Goal: Transaction & Acquisition: Obtain resource

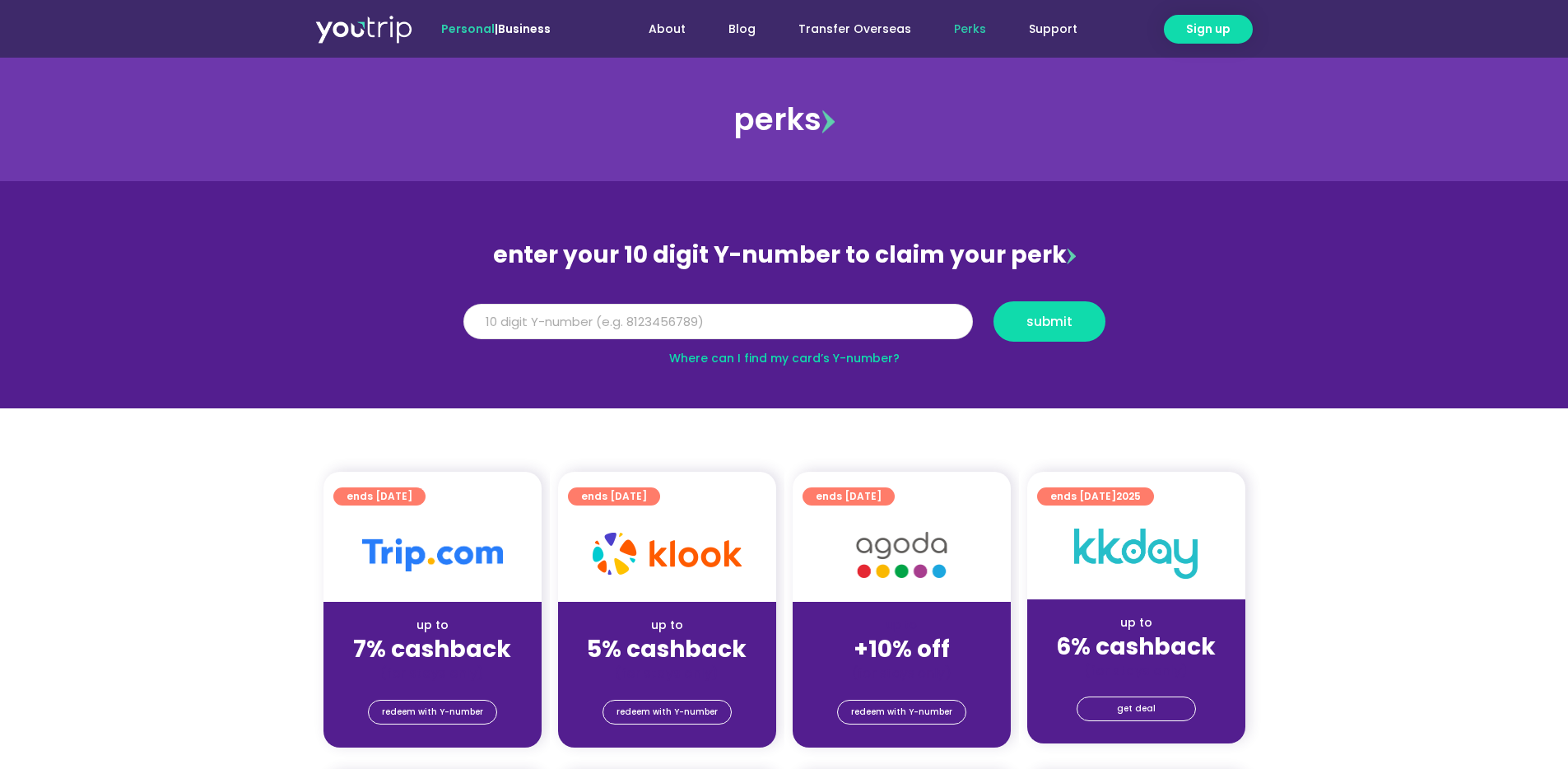
click at [728, 332] on input "Y Number" at bounding box center [718, 322] width 510 height 36
type input "8125916782"
click at [1061, 328] on span "submit" at bounding box center [1049, 321] width 46 height 13
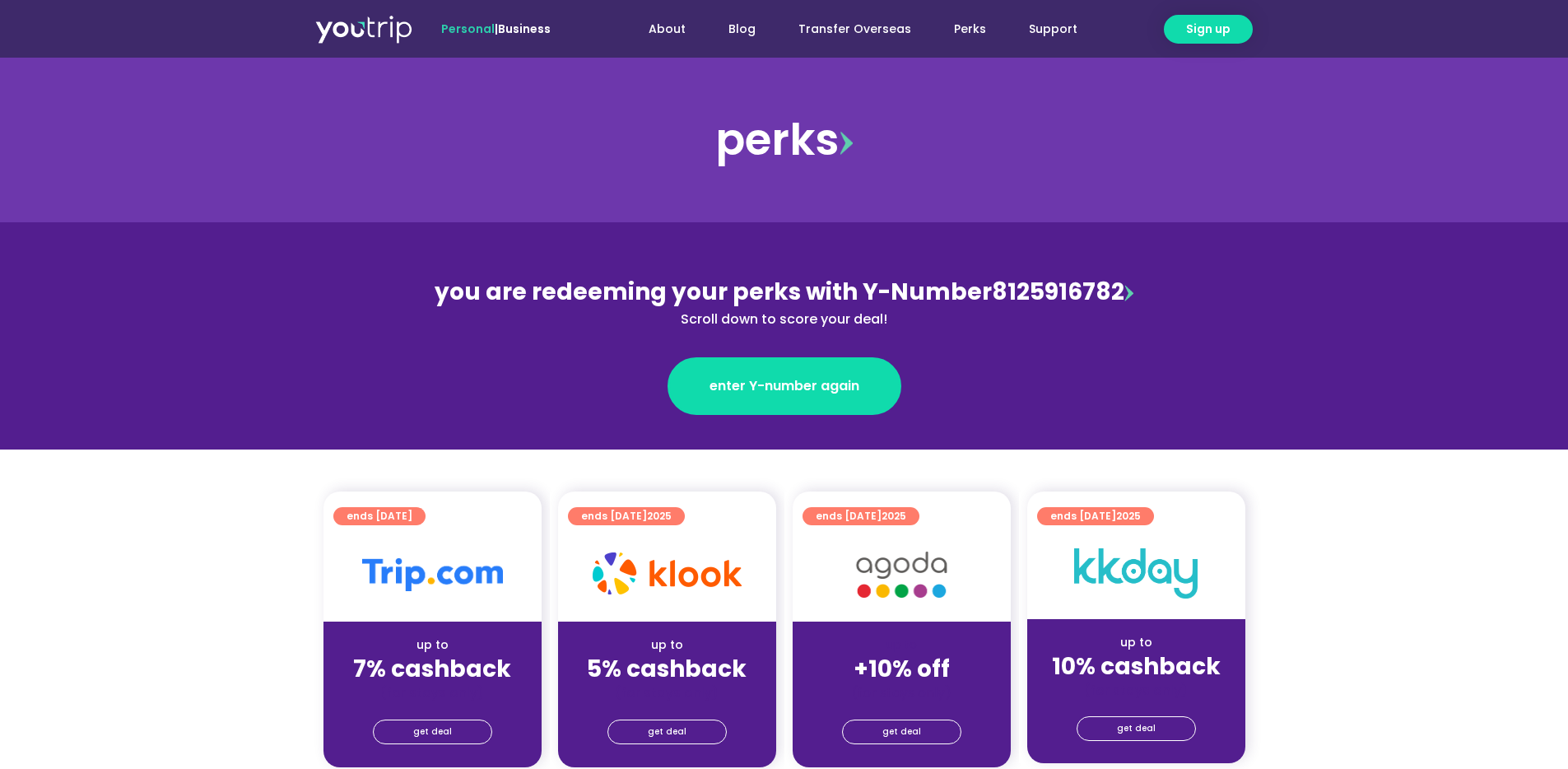
scroll to position [115, 0]
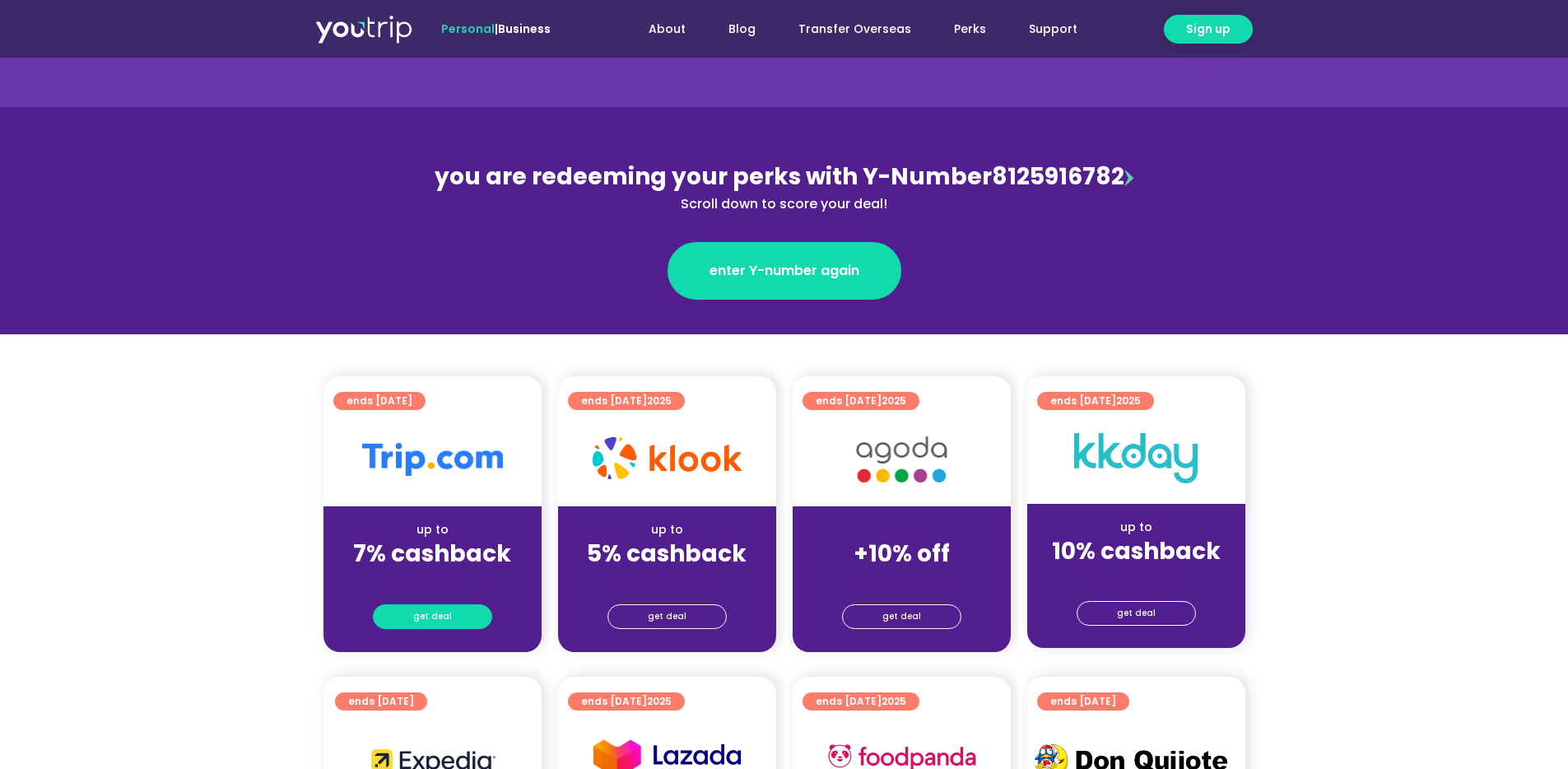
click at [429, 617] on span "get deal" at bounding box center [433, 617] width 38 height 23
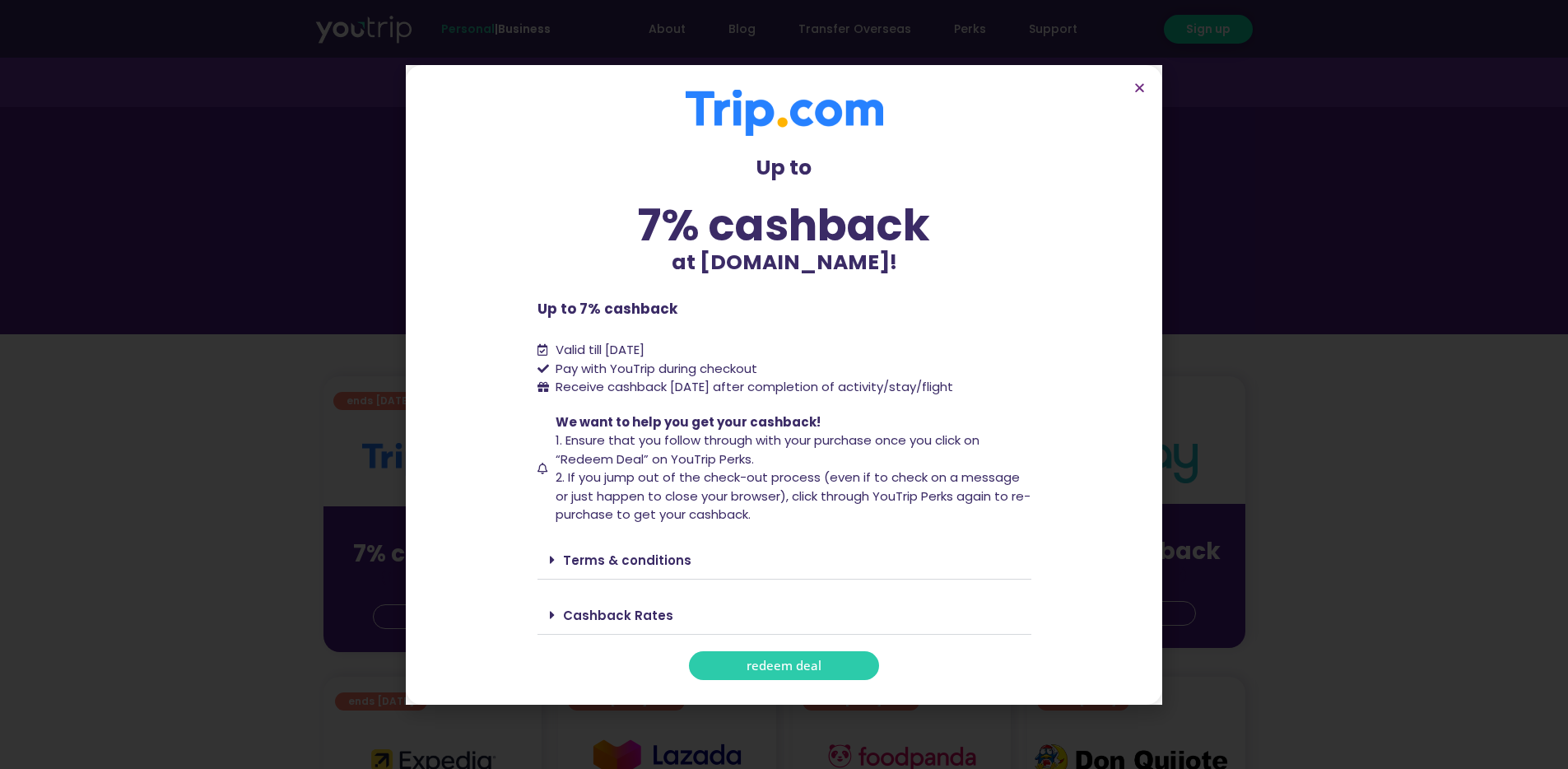
click at [754, 668] on span "redeem deal" at bounding box center [784, 665] width 75 height 13
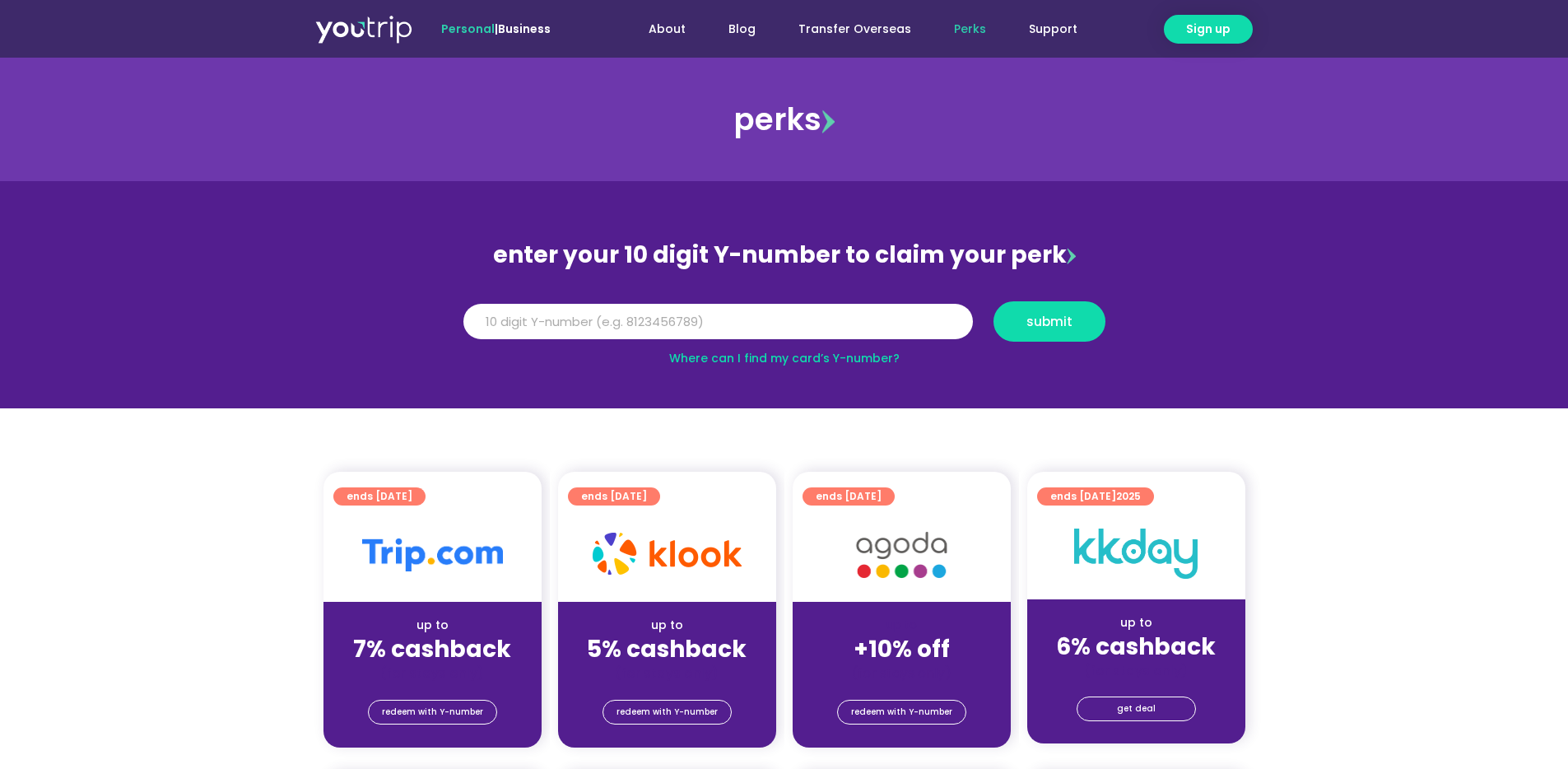
click at [388, 565] on img at bounding box center [432, 554] width 140 height 33
click at [435, 710] on span "redeem with Y-number" at bounding box center [432, 712] width 101 height 23
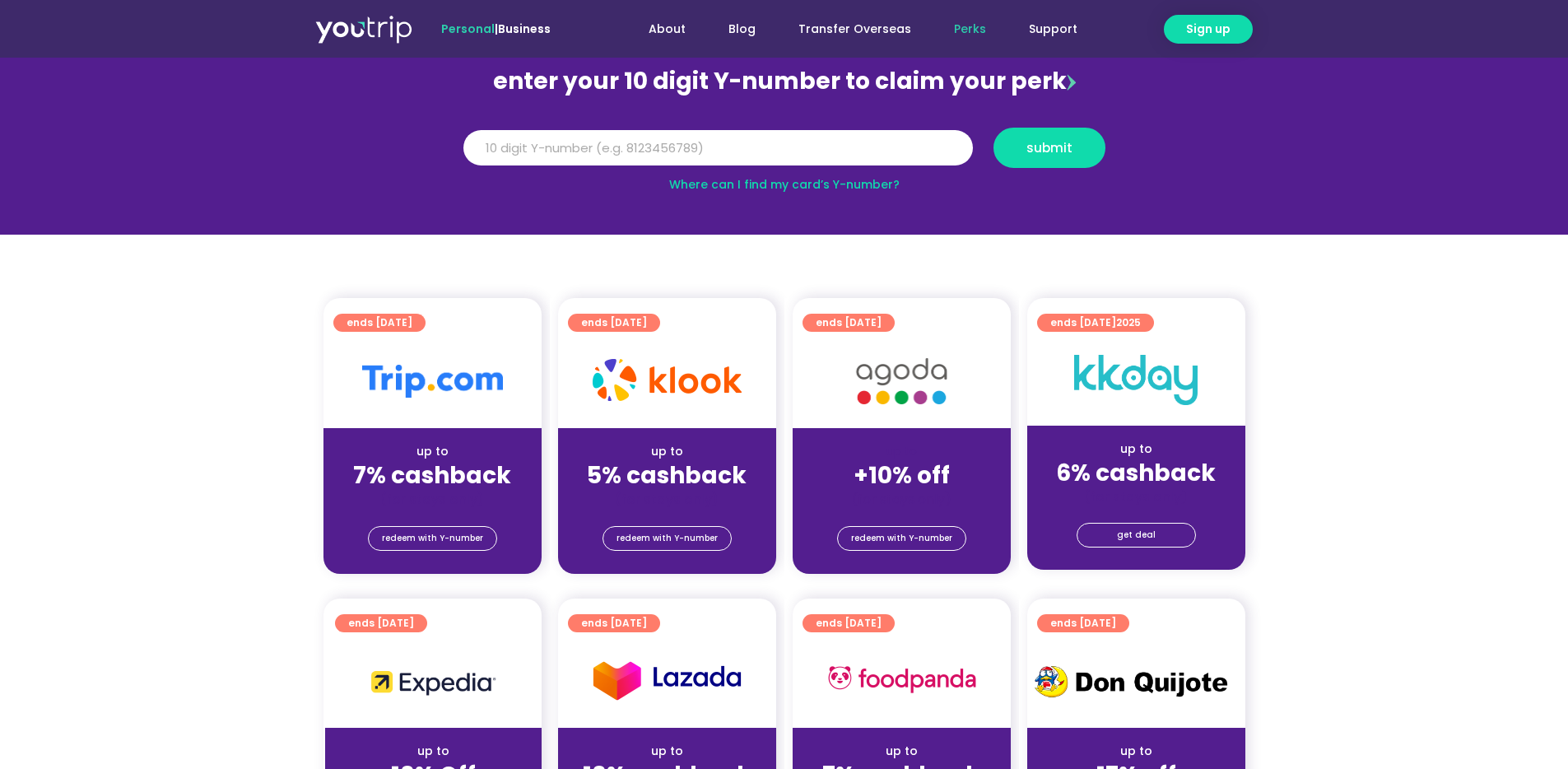
scroll to position [181, 0]
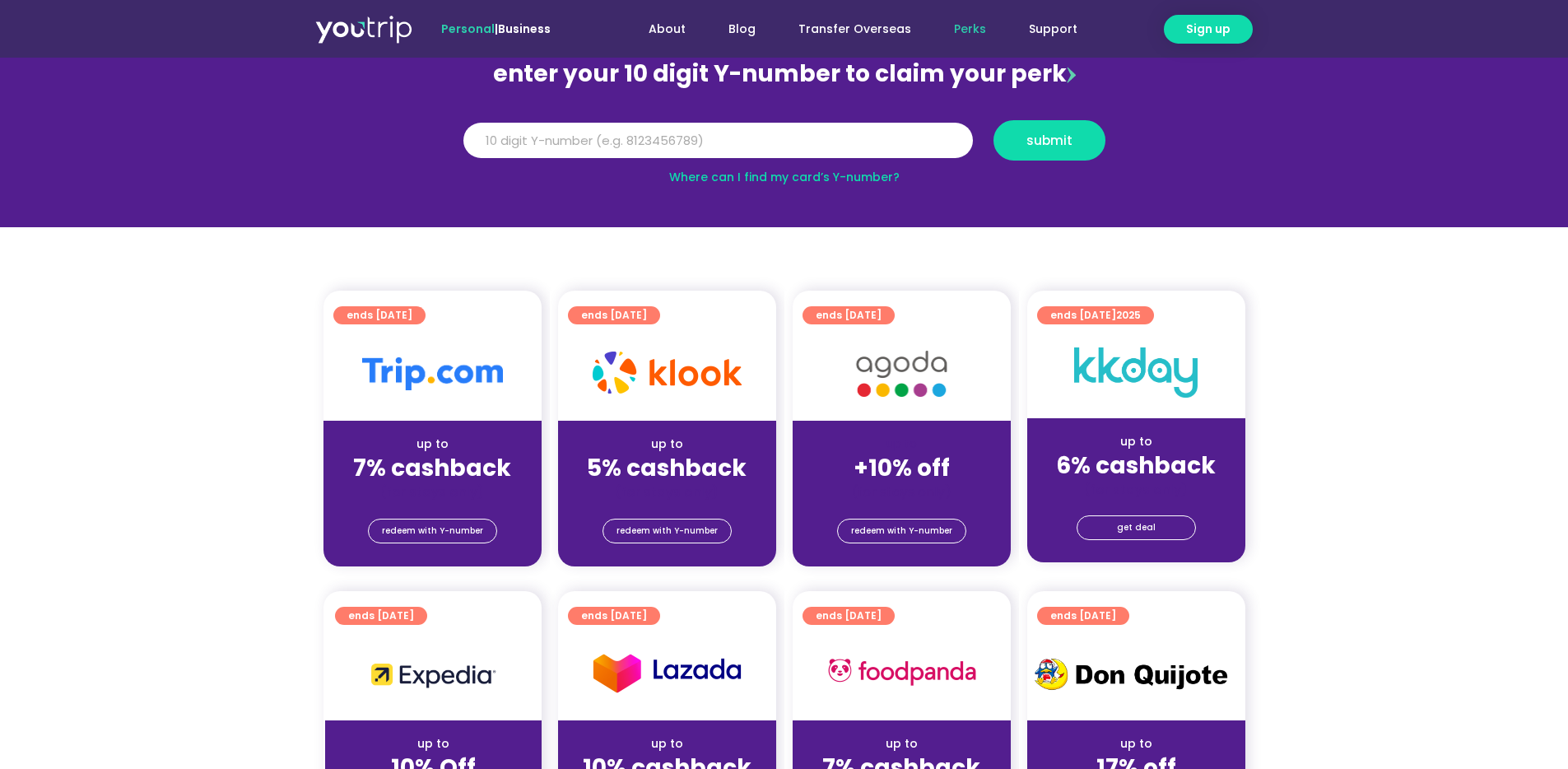
click at [434, 453] on strong "7% cashback" at bounding box center [432, 468] width 158 height 32
click at [792, 127] on input "Y Number" at bounding box center [718, 140] width 510 height 36
type input "8125916782"
click at [1038, 150] on button "submit" at bounding box center [1049, 140] width 112 height 40
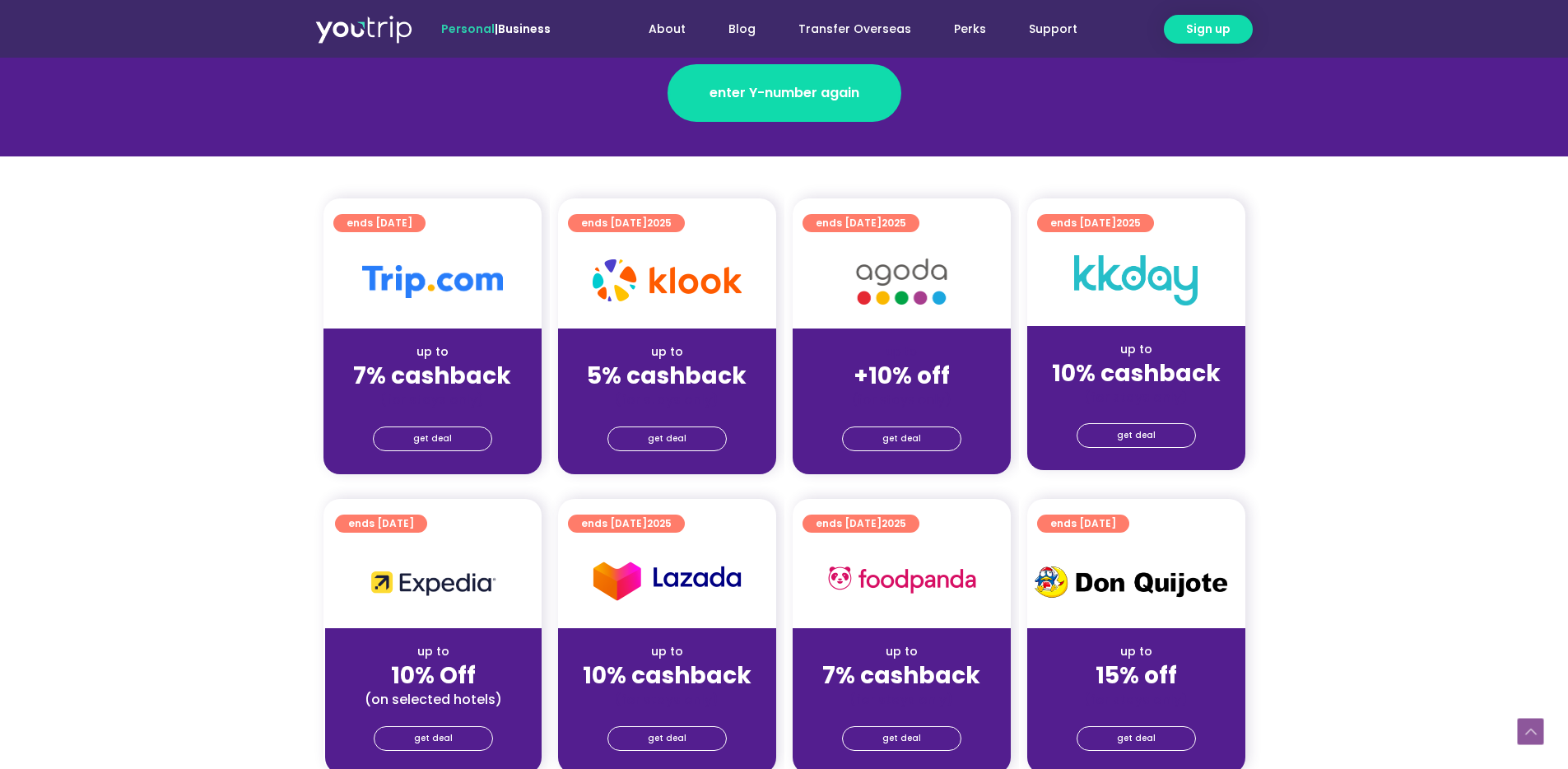
scroll to position [293, 0]
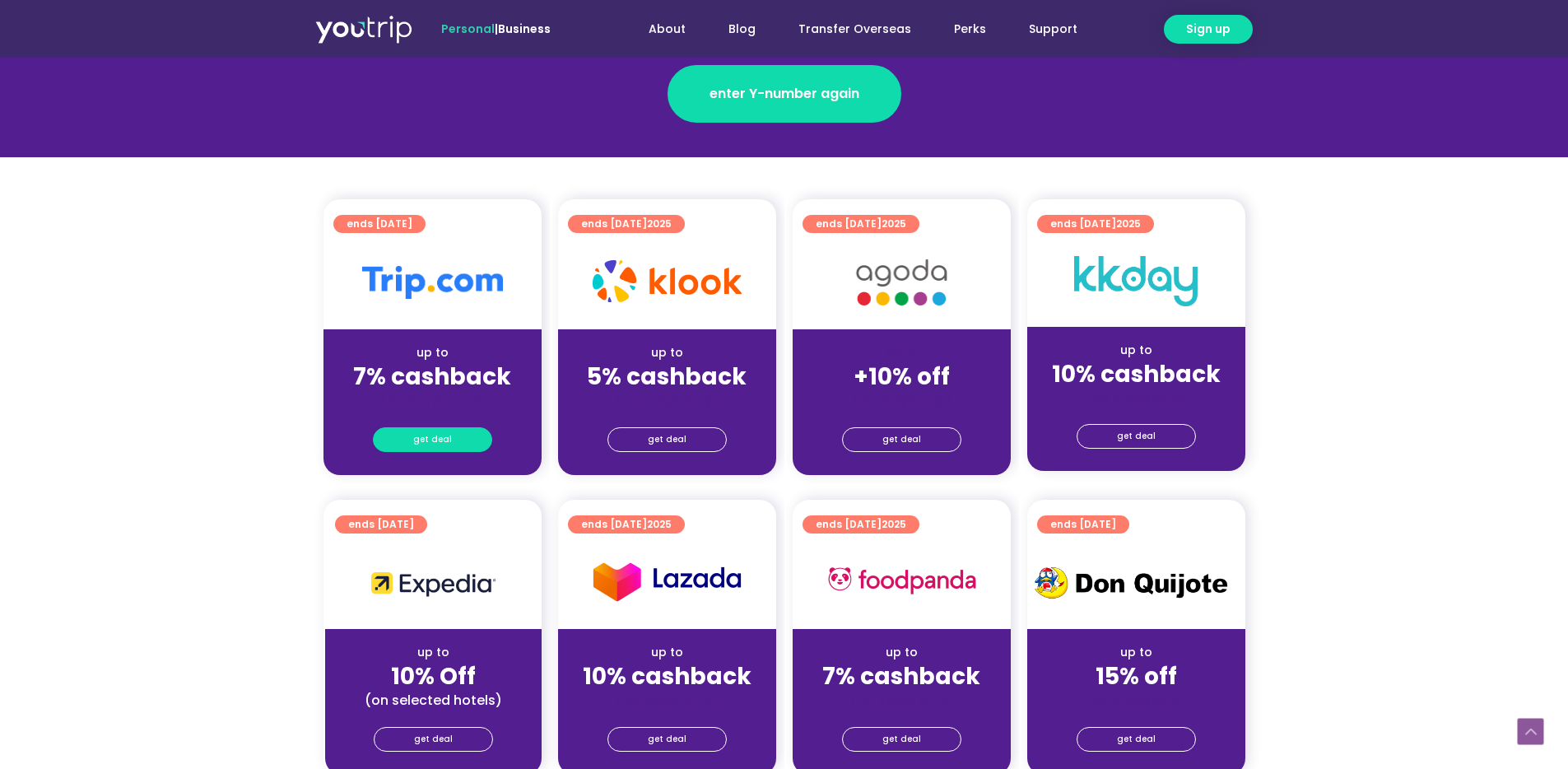
click at [445, 437] on span "get deal" at bounding box center [433, 440] width 38 height 23
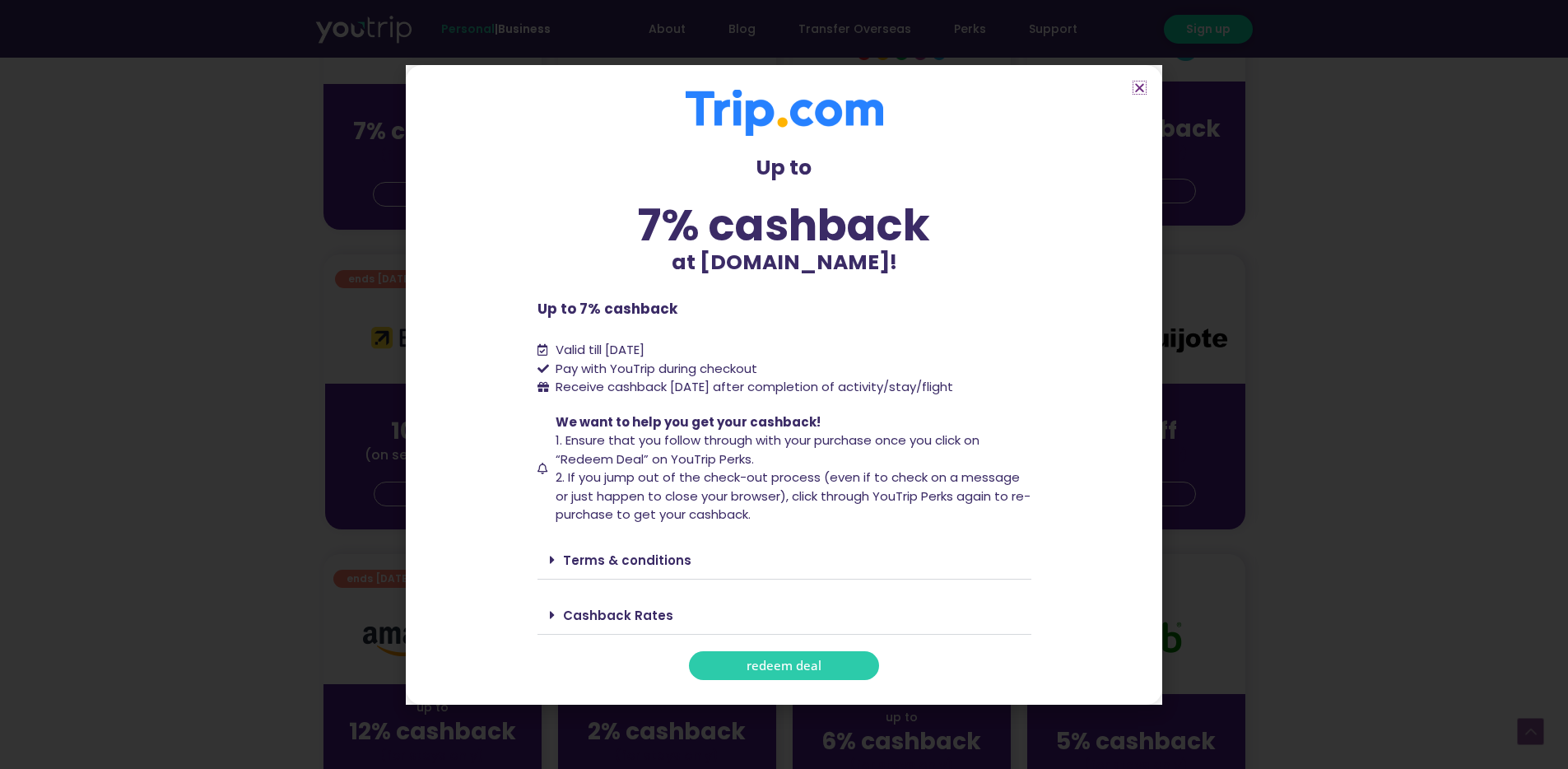
scroll to position [532, 0]
click at [641, 550] on div "Terms & conditions" at bounding box center [784, 560] width 494 height 38
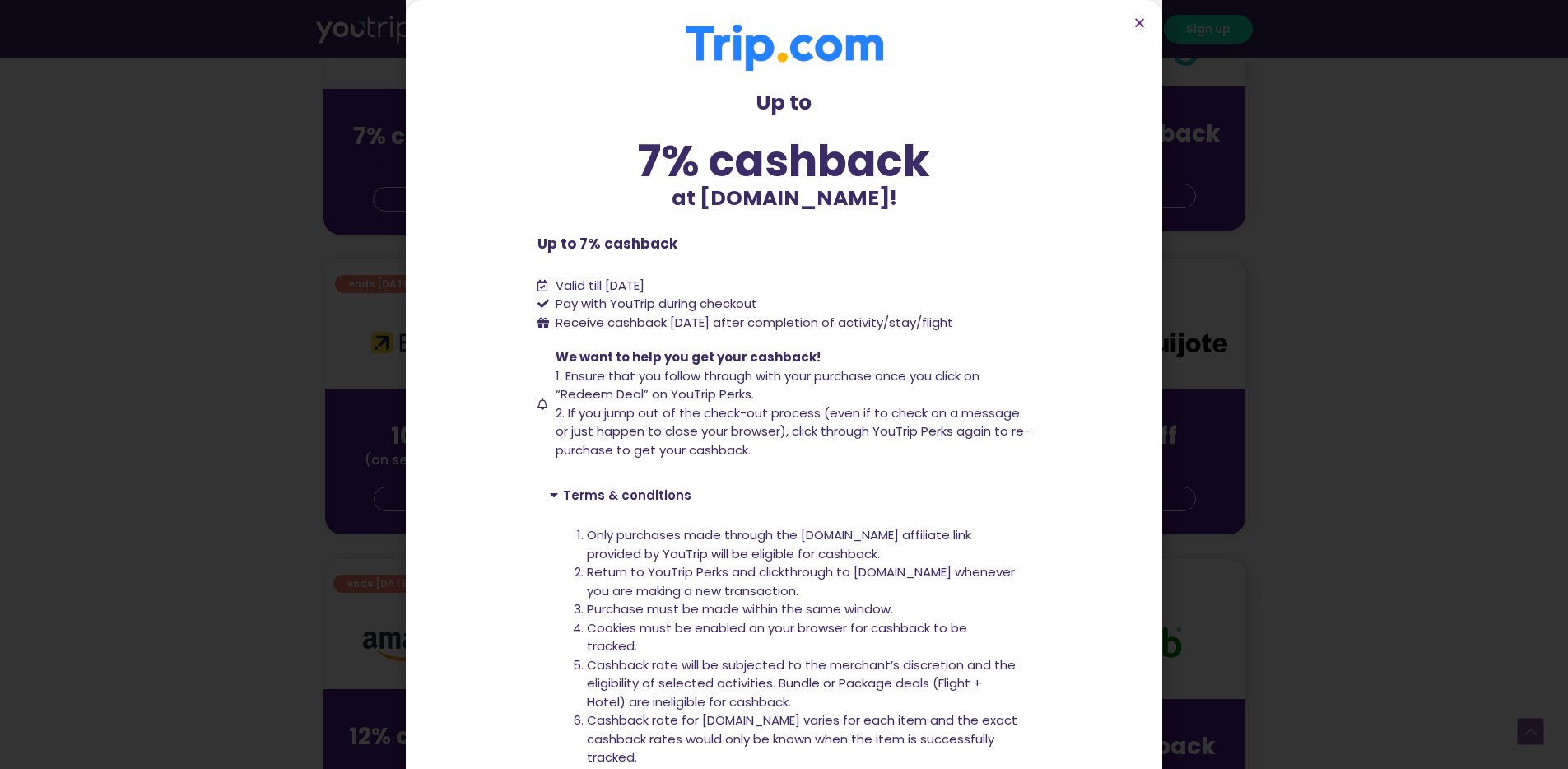
scroll to position [359, 0]
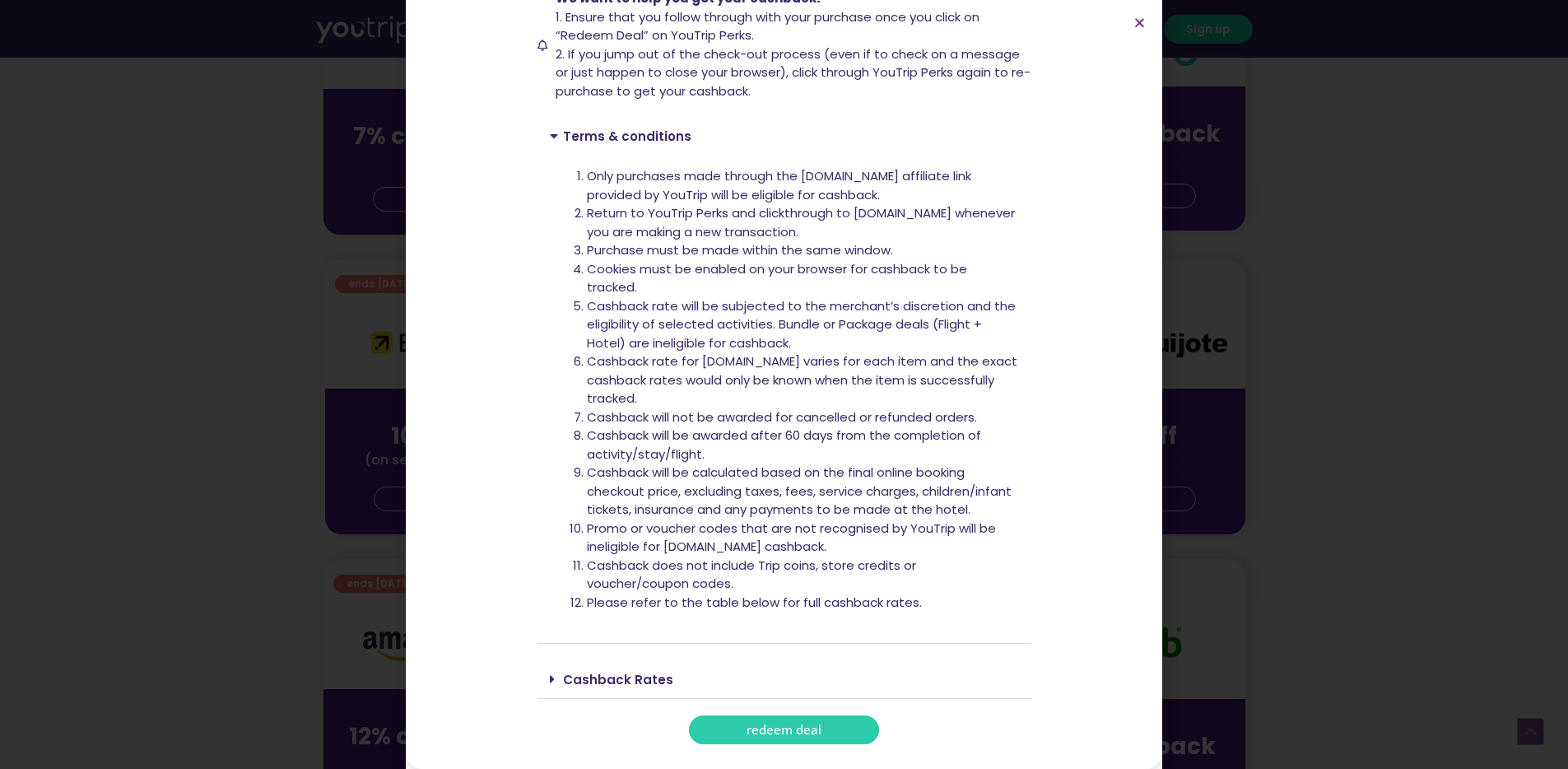
click at [571, 681] on link "Cashback Rates" at bounding box center [618, 680] width 110 height 18
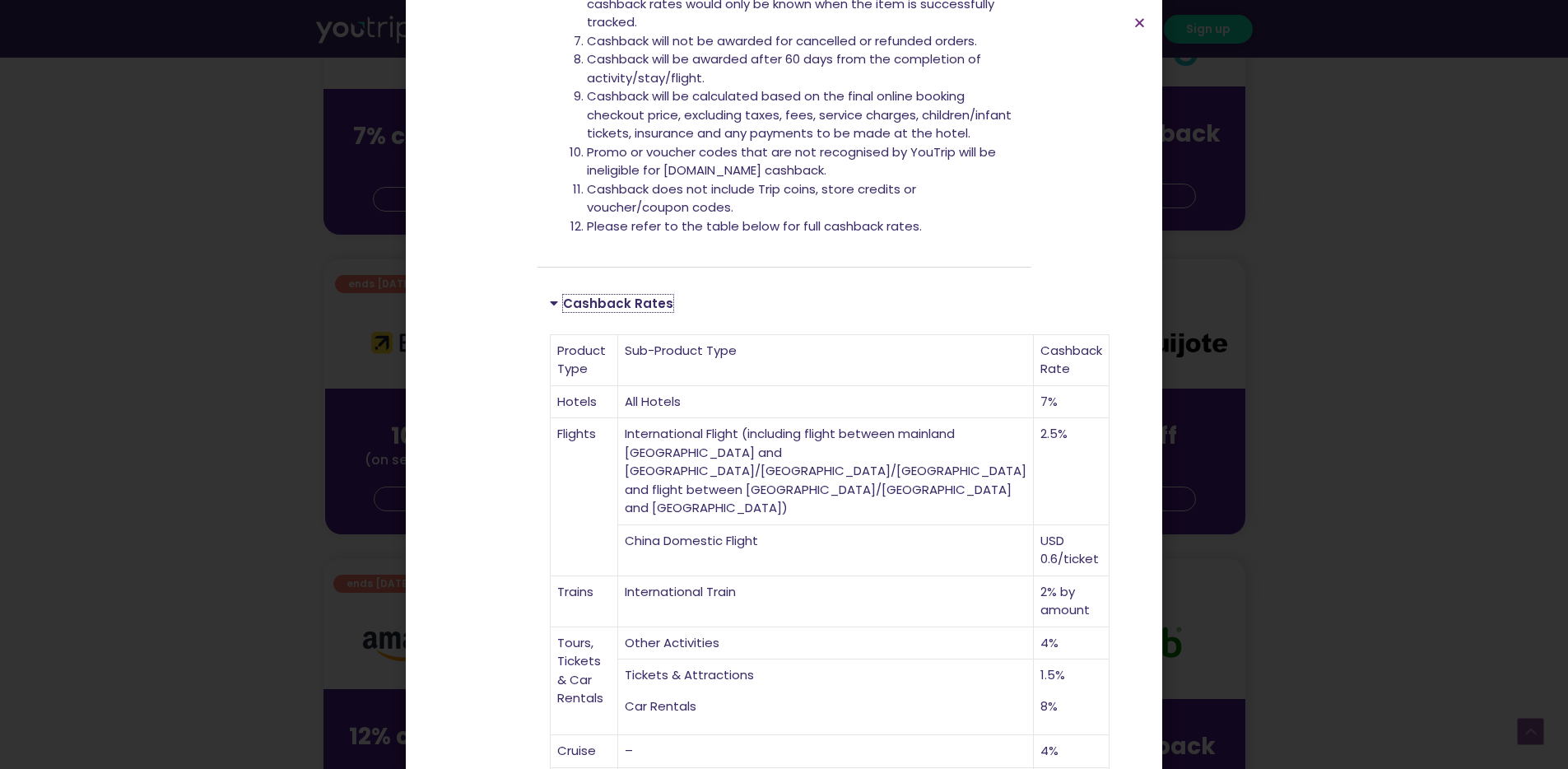
scroll to position [901, 0]
